Goal: Communication & Community: Answer question/provide support

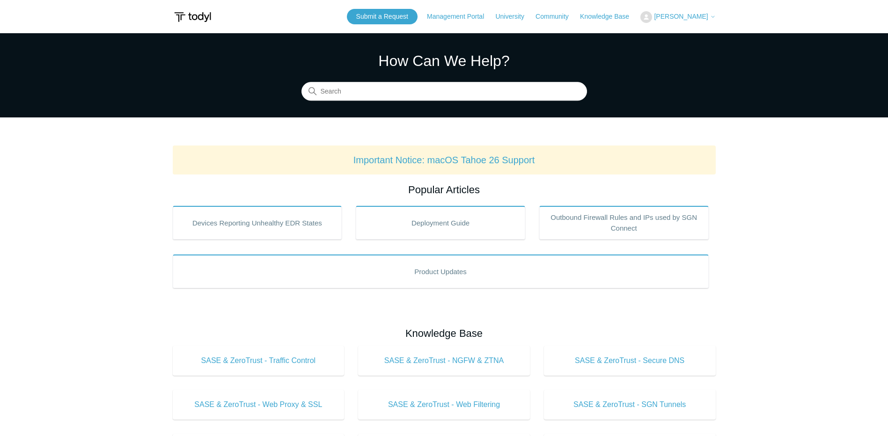
click at [680, 16] on span "[PERSON_NAME]" at bounding box center [681, 16] width 54 height 7
click at [673, 36] on link "My Support Requests" at bounding box center [686, 37] width 91 height 16
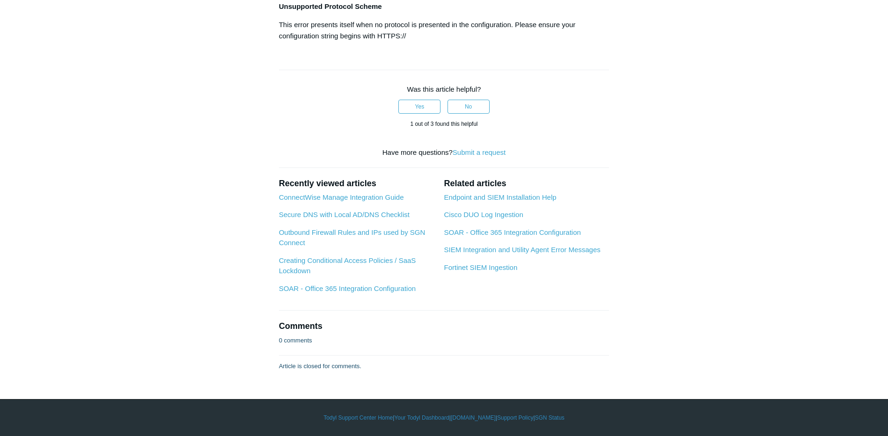
scroll to position [2793, 0]
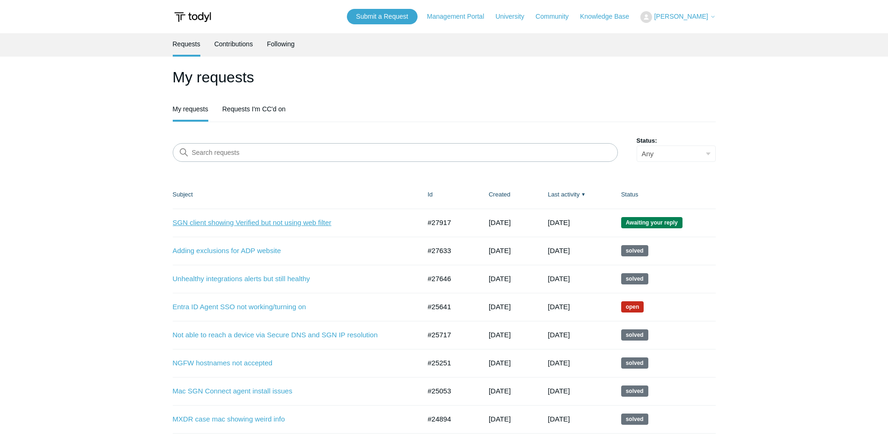
click at [253, 221] on link "SGN client showing Verified but not using web filter" at bounding box center [290, 223] width 234 height 11
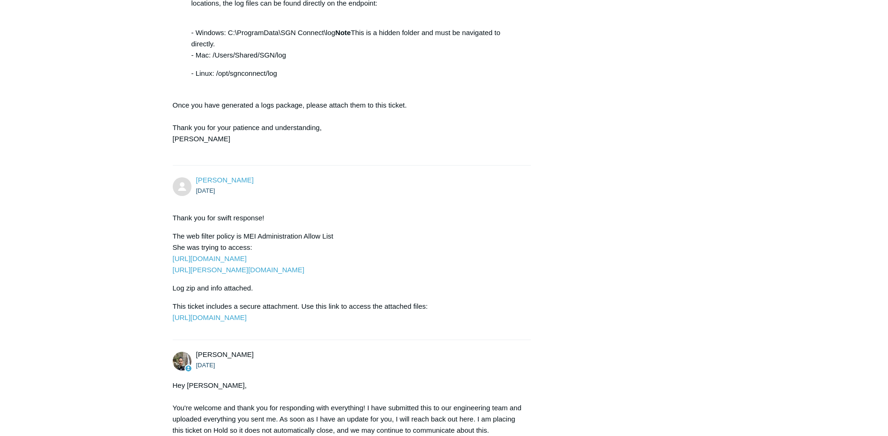
scroll to position [1030, 0]
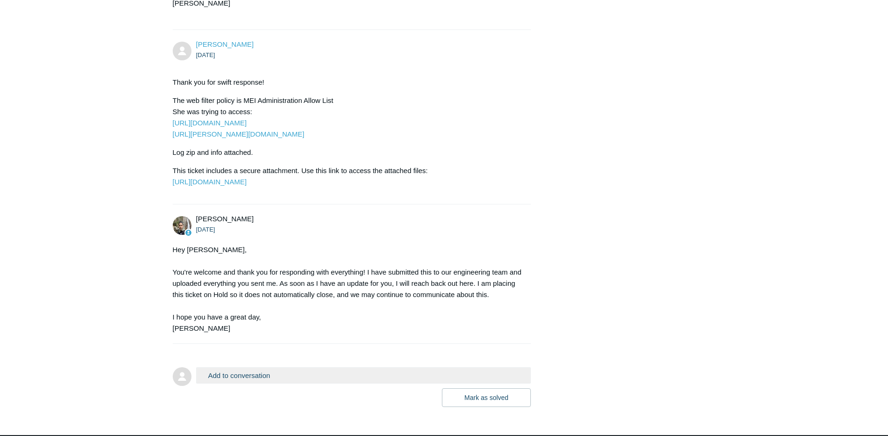
click at [286, 384] on button "Add to conversation" at bounding box center [363, 376] width 335 height 16
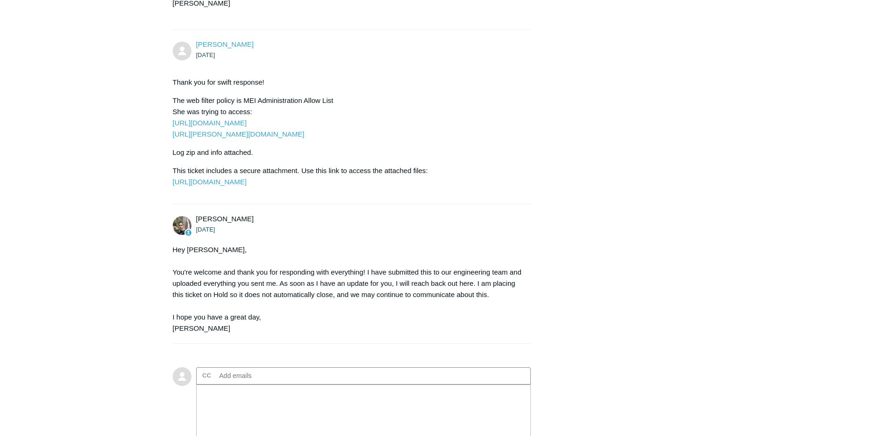
click at [287, 383] on input "text" at bounding box center [266, 376] width 101 height 14
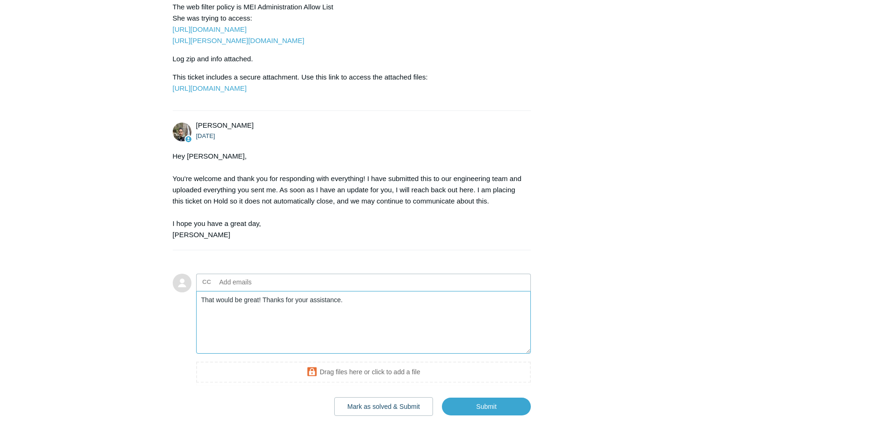
scroll to position [1171, 0]
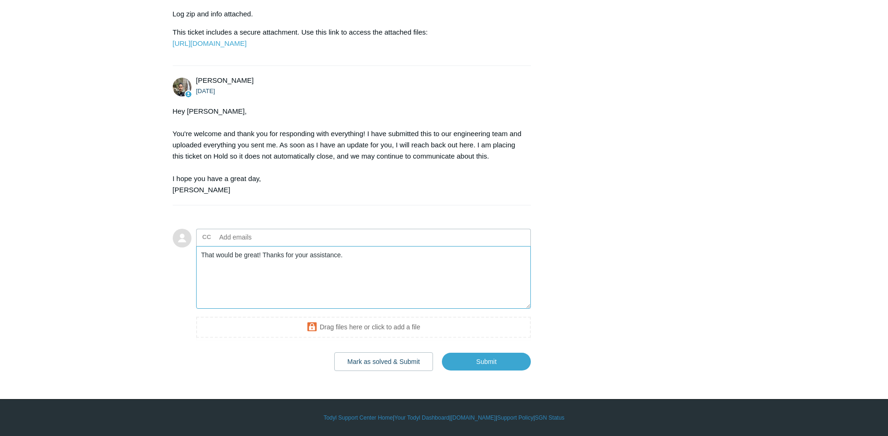
click at [357, 296] on textarea "That would be great! Thanks for your assistance." at bounding box center [363, 277] width 335 height 63
type textarea "That would be great! Thanks for your assistance."
click at [477, 371] on input "Submit" at bounding box center [486, 362] width 89 height 19
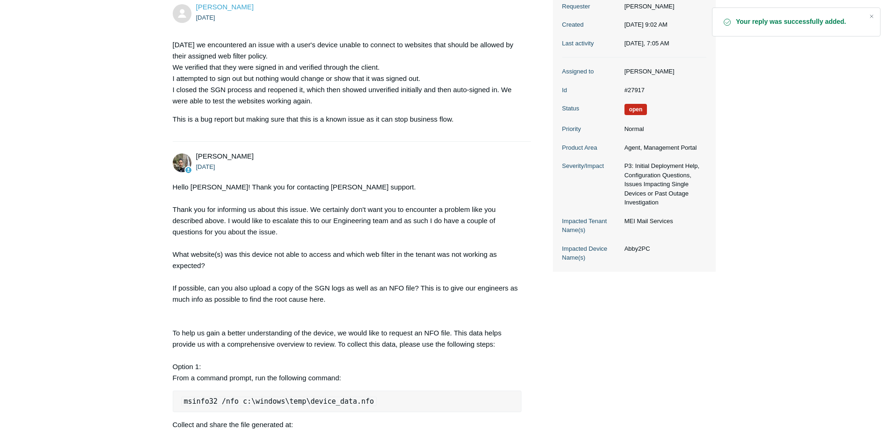
scroll to position [94, 0]
